Goal: Information Seeking & Learning: Learn about a topic

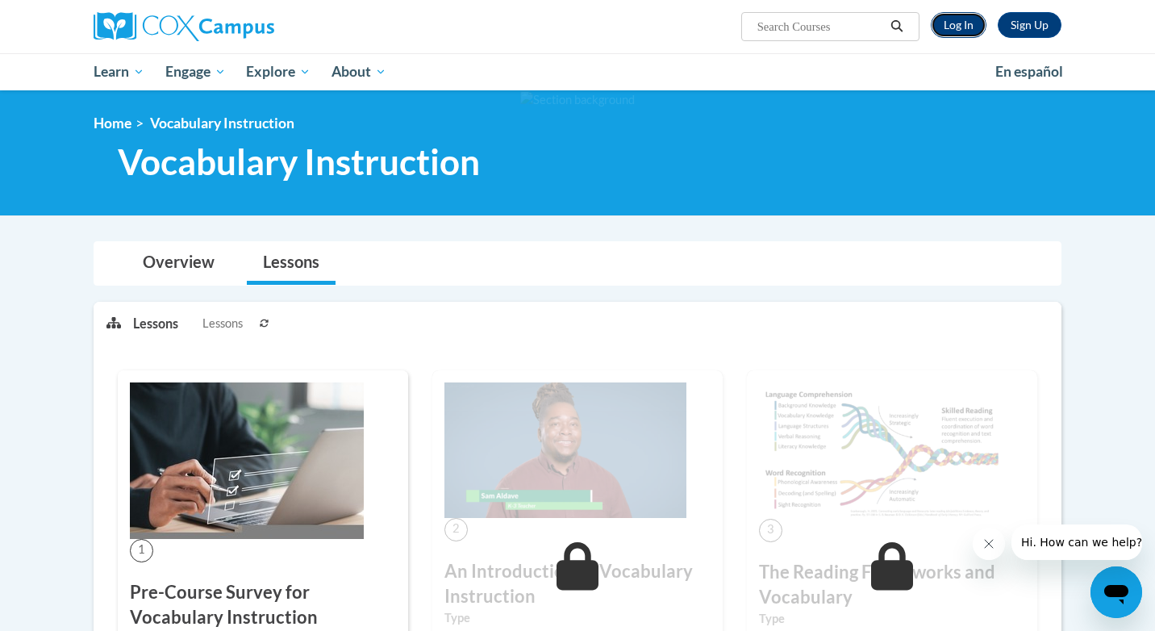
click at [954, 27] on link "Log In" at bounding box center [959, 25] width 56 height 26
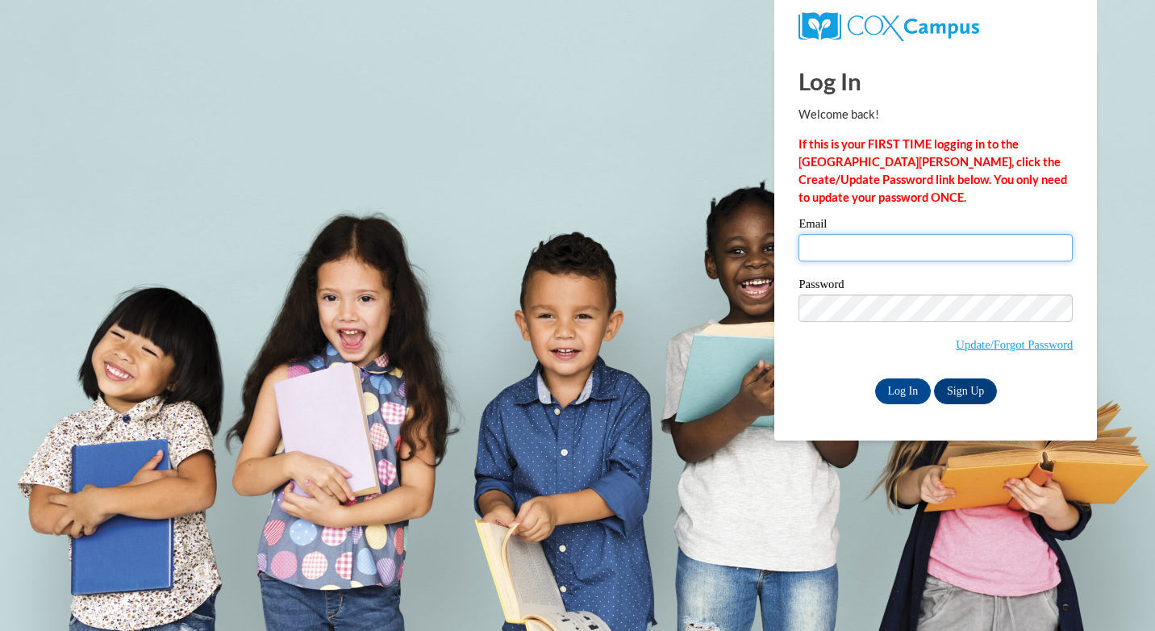
click at [853, 240] on input "Email" at bounding box center [935, 247] width 274 height 27
type input "zilch_ling@hotmail.com"
click at [906, 390] on input "Log In" at bounding box center [903, 391] width 56 height 26
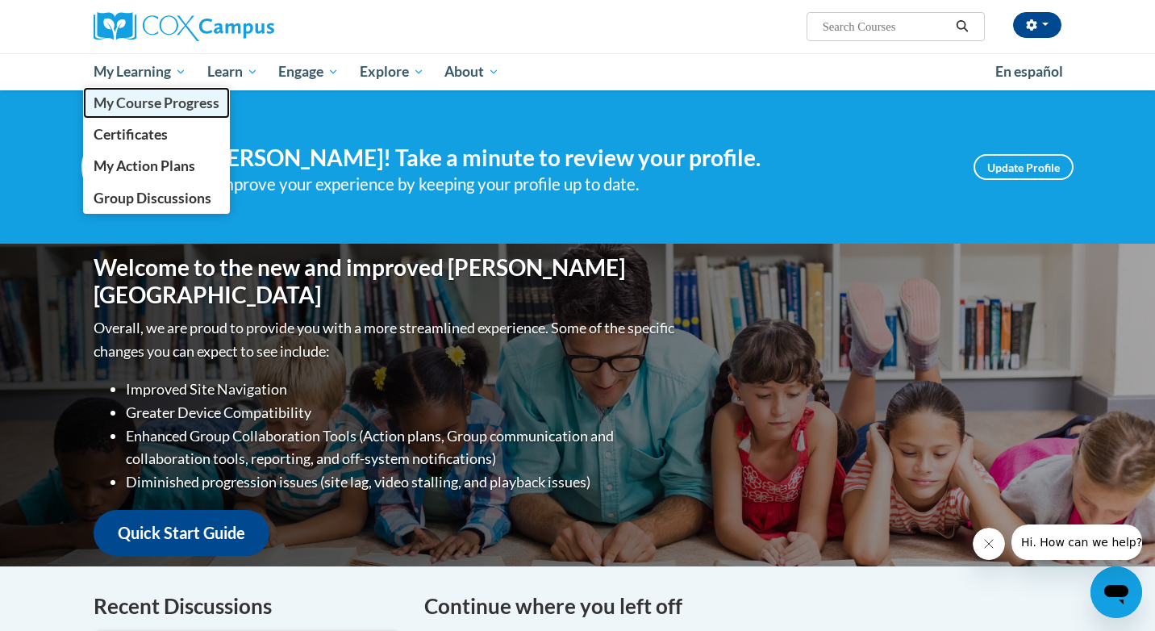
click at [151, 105] on span "My Course Progress" at bounding box center [157, 102] width 126 height 17
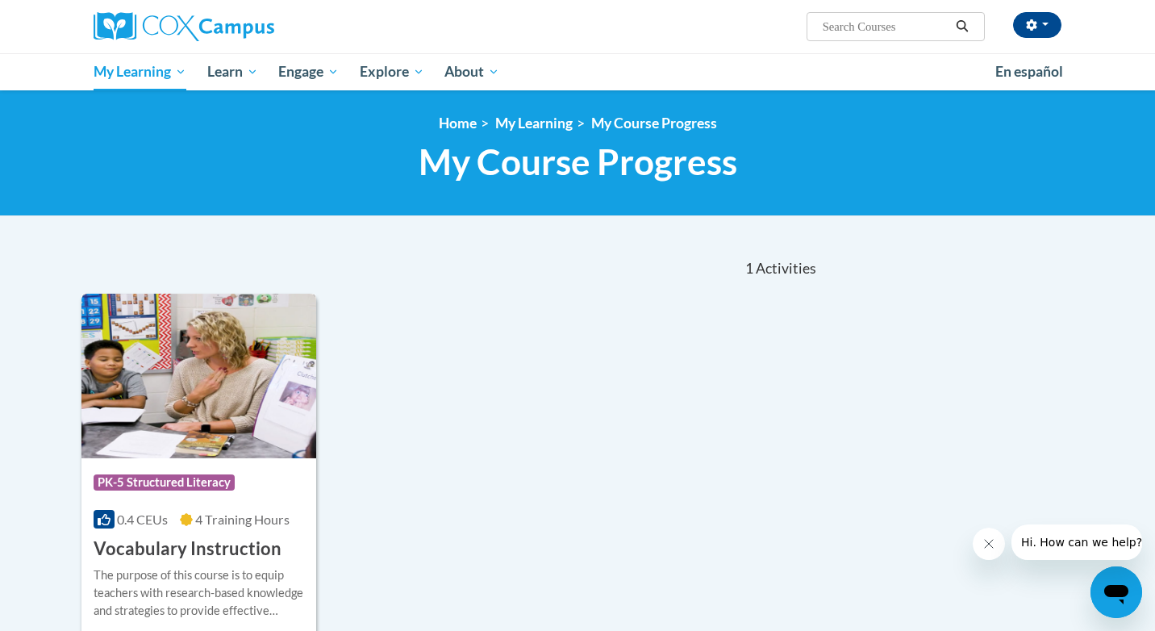
click at [227, 362] on img at bounding box center [198, 376] width 235 height 165
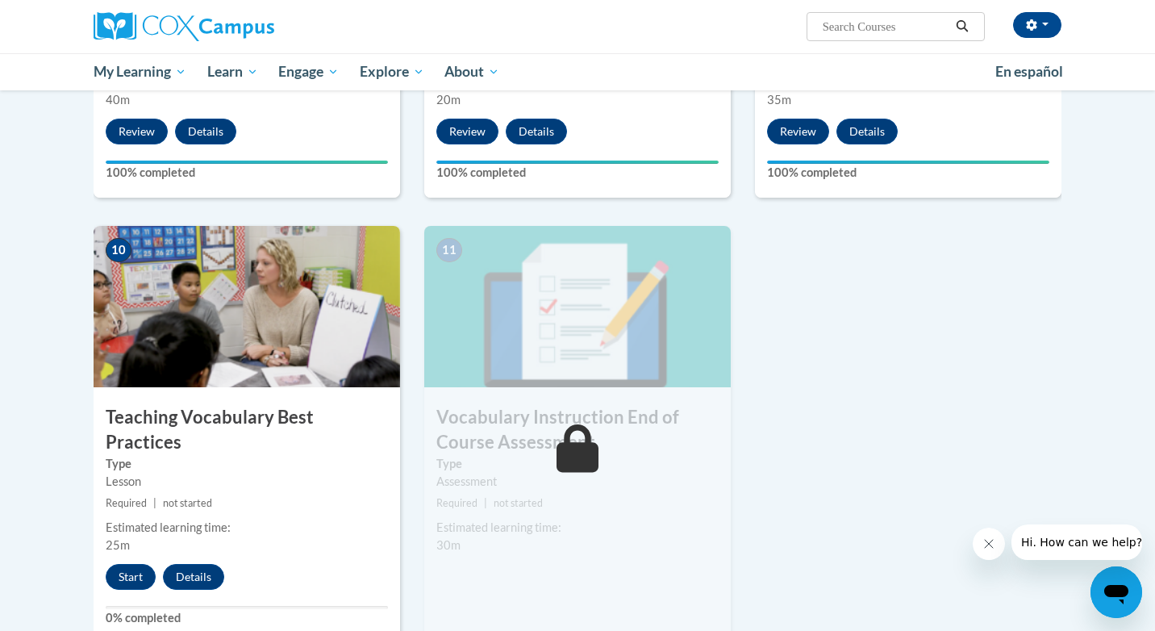
scroll to position [1640, 0]
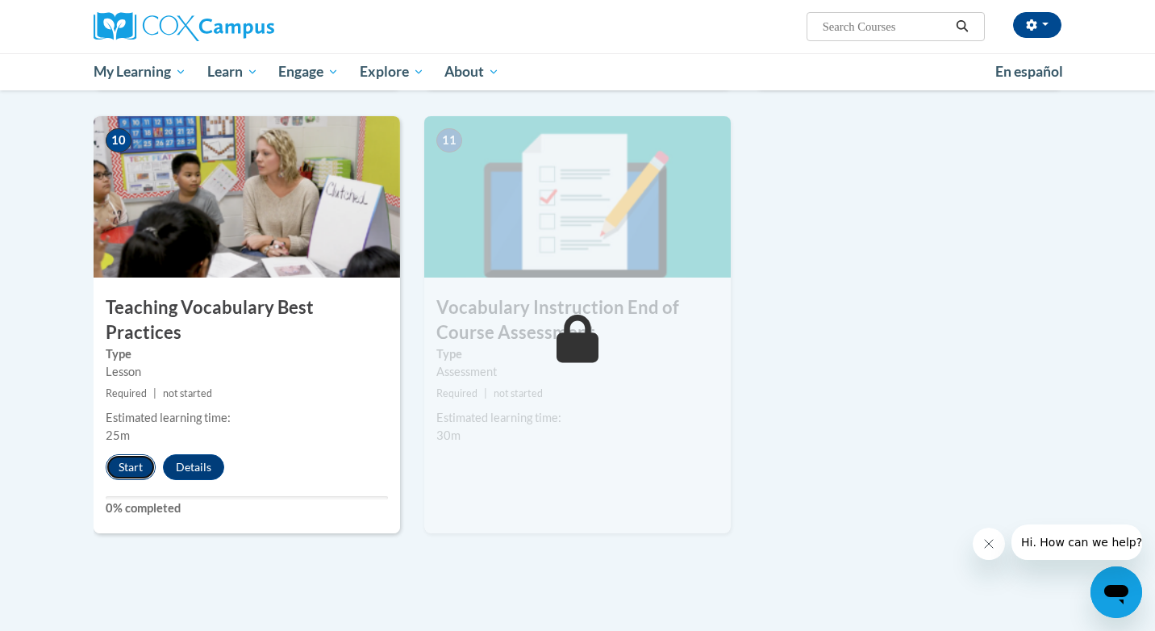
click at [128, 454] on button "Start" at bounding box center [131, 467] width 50 height 26
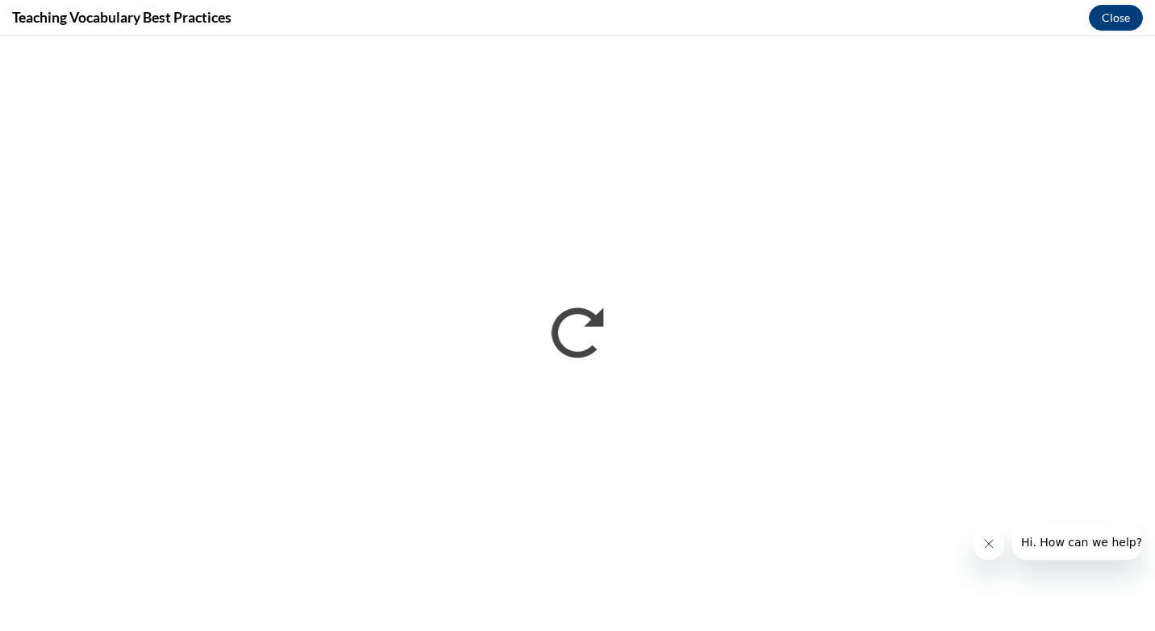
scroll to position [0, 0]
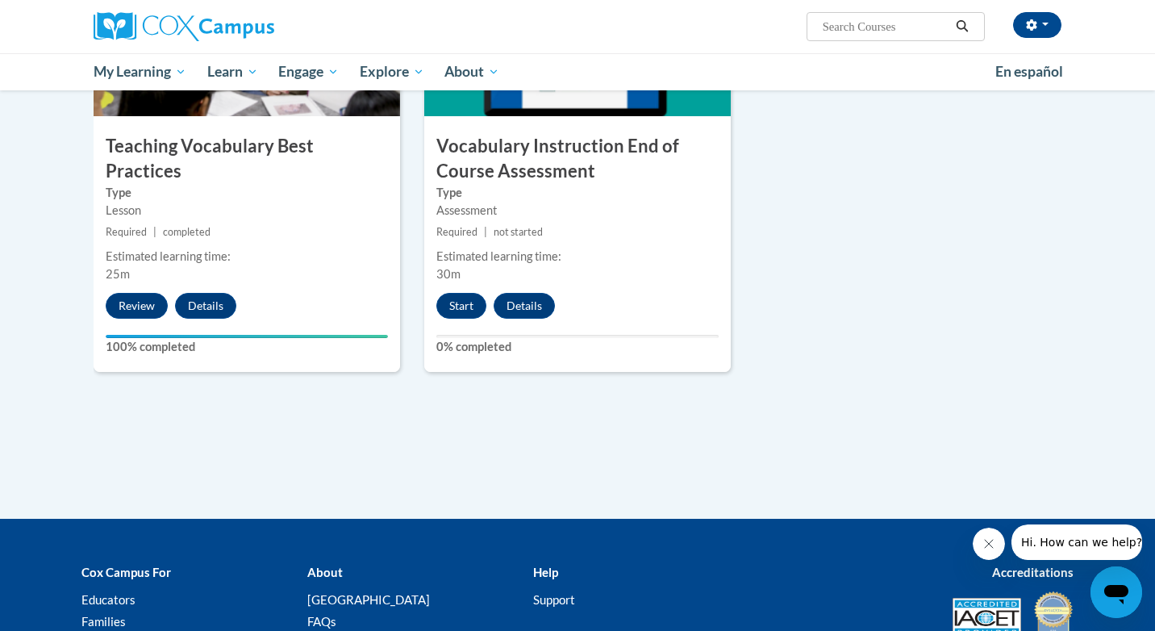
scroll to position [1808, 0]
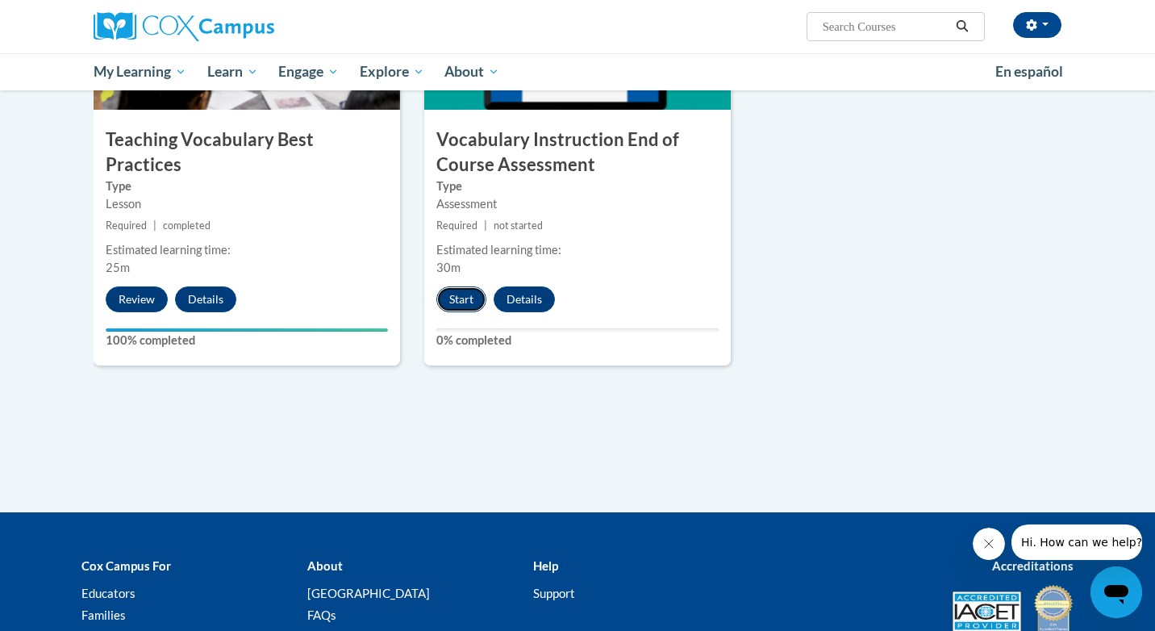
click at [465, 298] on button "Start" at bounding box center [461, 299] width 50 height 26
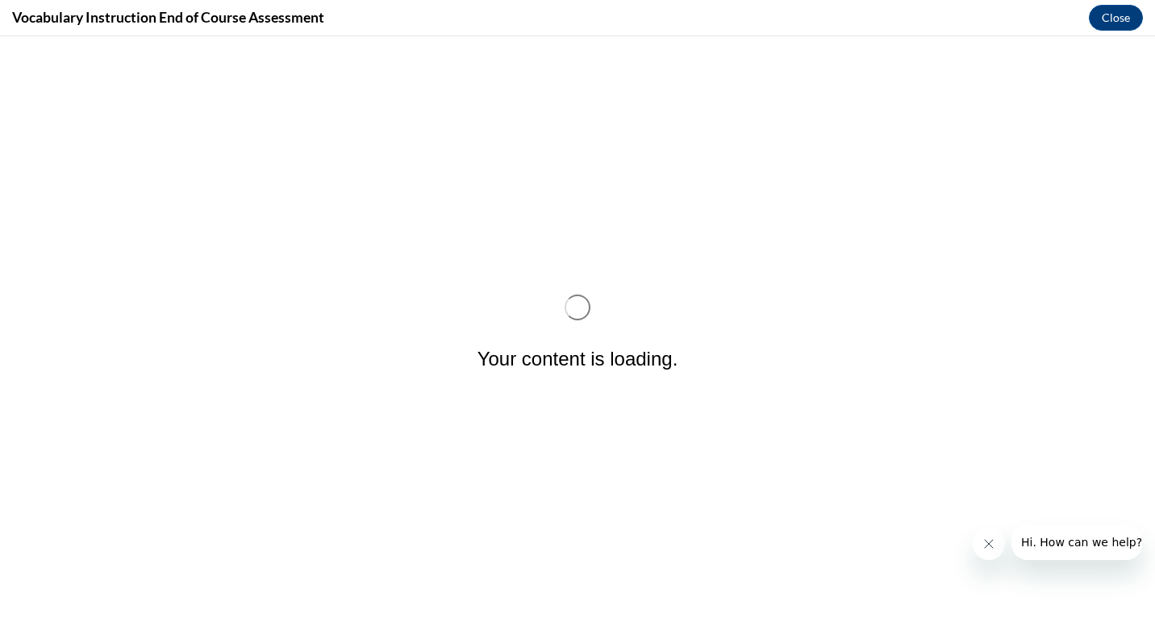
scroll to position [0, 0]
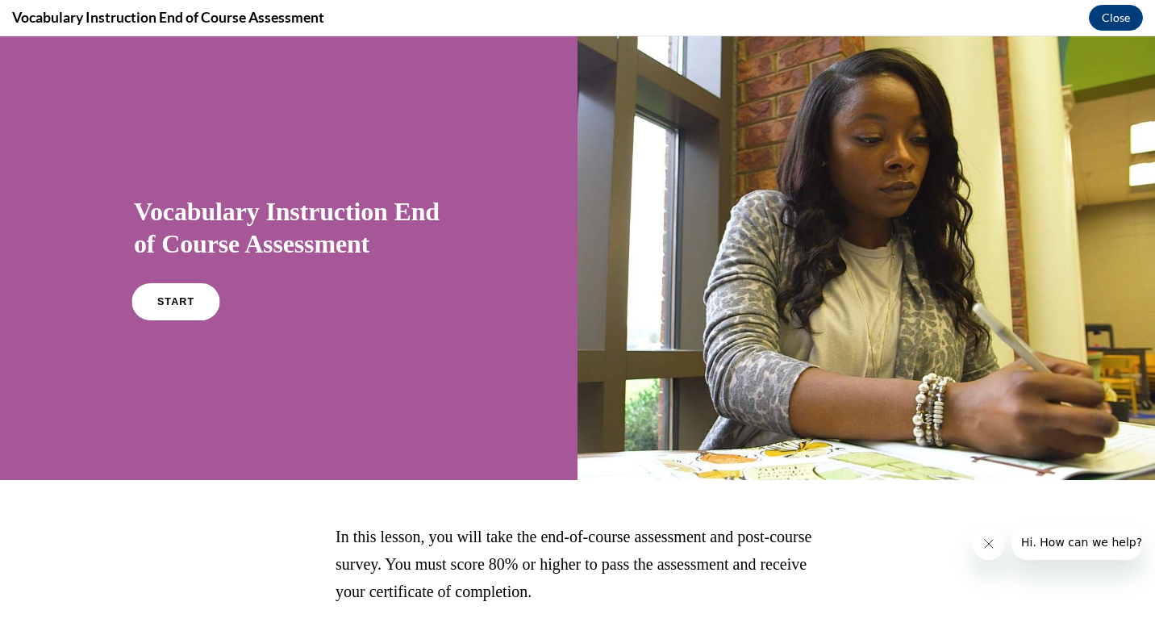
click at [184, 317] on link "START" at bounding box center [175, 301] width 88 height 37
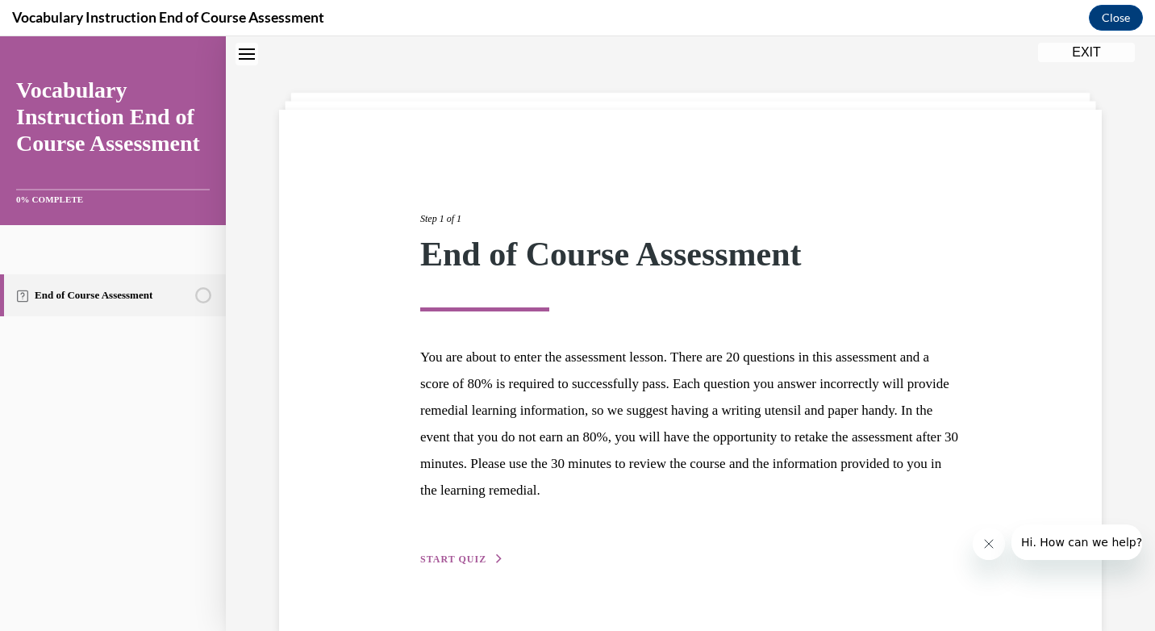
scroll to position [83, 0]
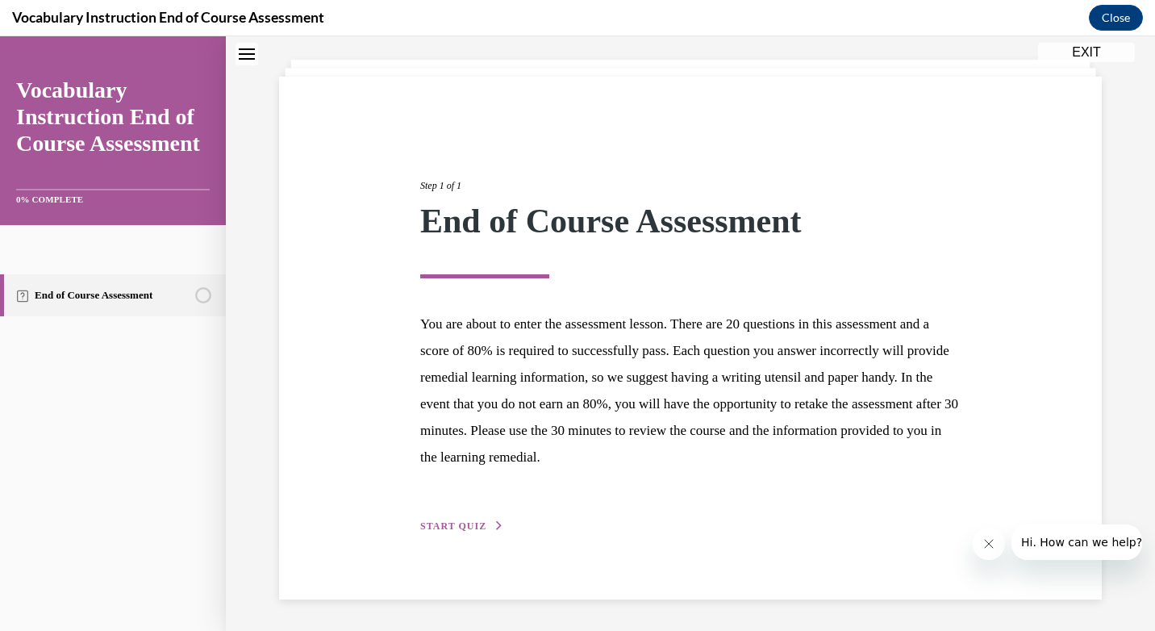
click at [456, 525] on span "START QUIZ" at bounding box center [453, 525] width 66 height 11
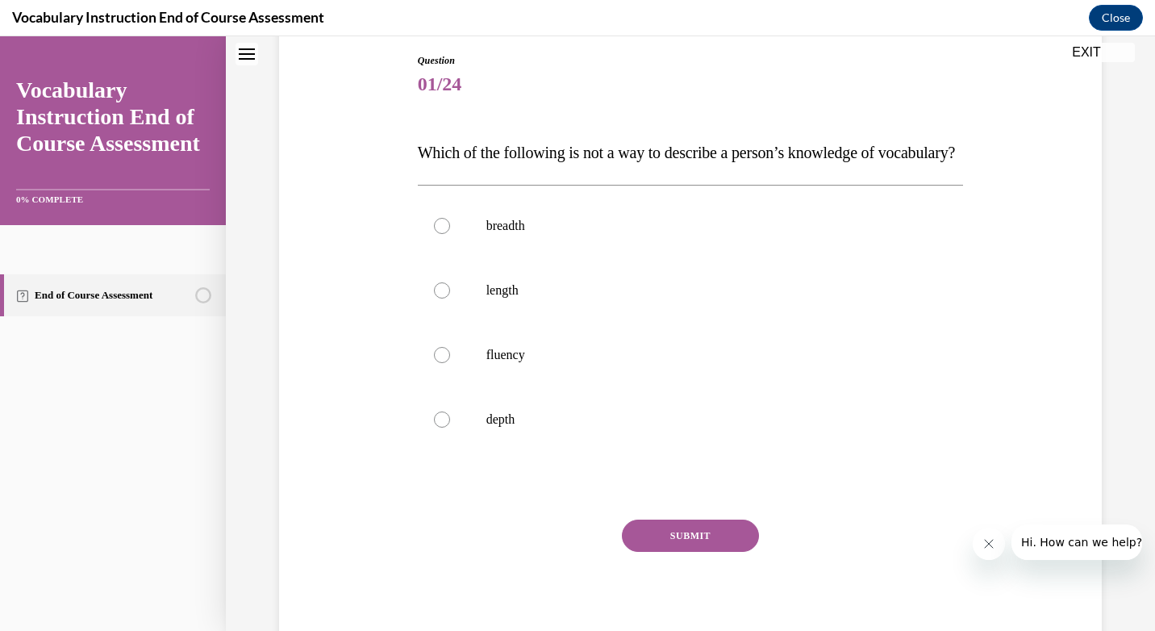
scroll to position [185, 0]
